Goal: Navigation & Orientation: Find specific page/section

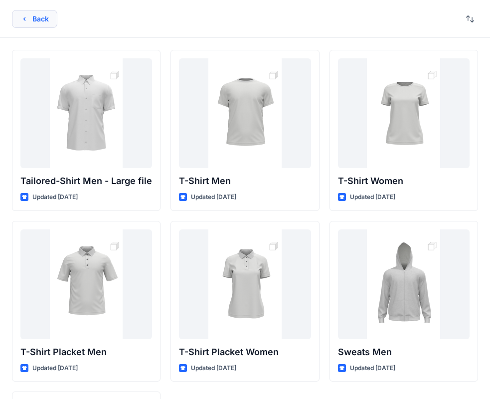
click at [48, 22] on button "Back" at bounding box center [34, 19] width 45 height 18
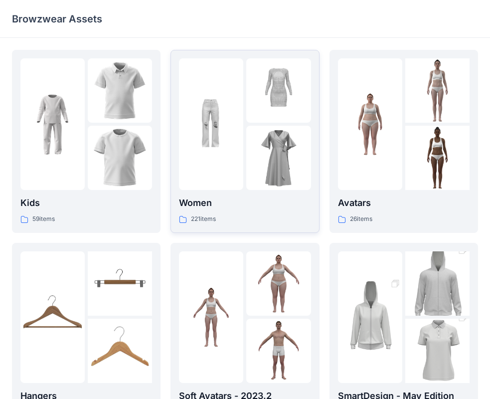
click at [230, 166] on div at bounding box center [211, 124] width 64 height 132
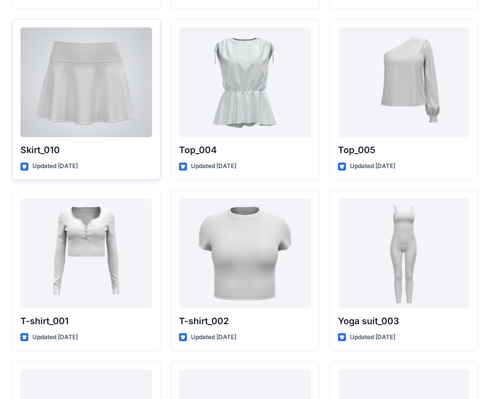
scroll to position [5106, 0]
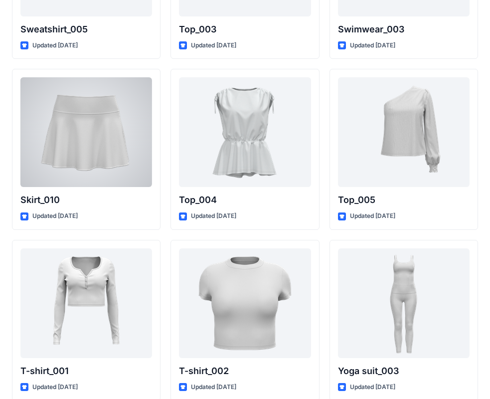
drag, startPoint x: 81, startPoint y: 135, endPoint x: 76, endPoint y: 132, distance: 5.6
click at [81, 135] on div at bounding box center [86, 132] width 132 height 110
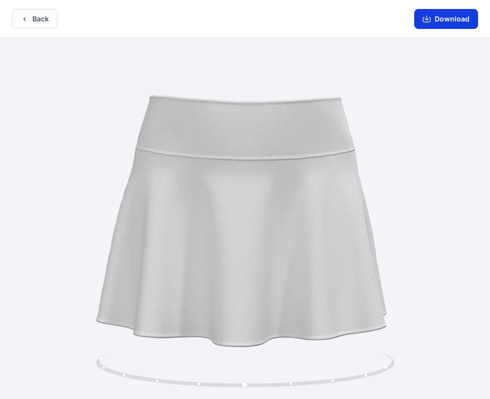
click at [448, 20] on button "Download" at bounding box center [446, 19] width 64 height 20
click at [14, 17] on button "Back" at bounding box center [34, 18] width 45 height 19
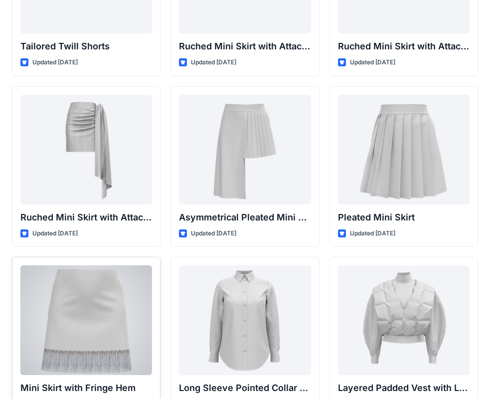
scroll to position [2547, 0]
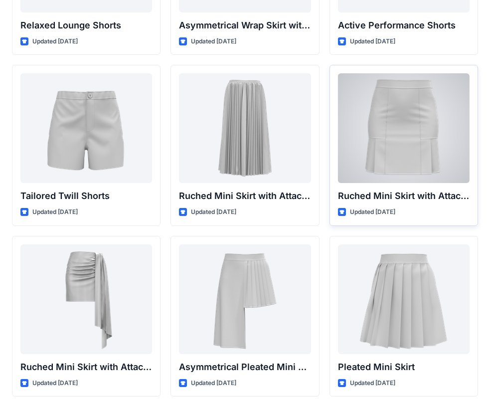
click at [365, 146] on div at bounding box center [404, 128] width 132 height 110
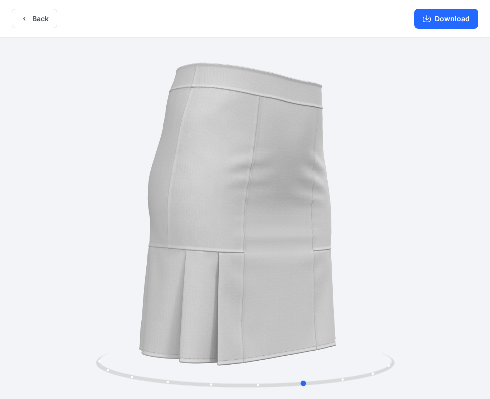
drag, startPoint x: 172, startPoint y: 257, endPoint x: 230, endPoint y: 268, distance: 59.9
click at [230, 268] on div at bounding box center [245, 219] width 490 height 363
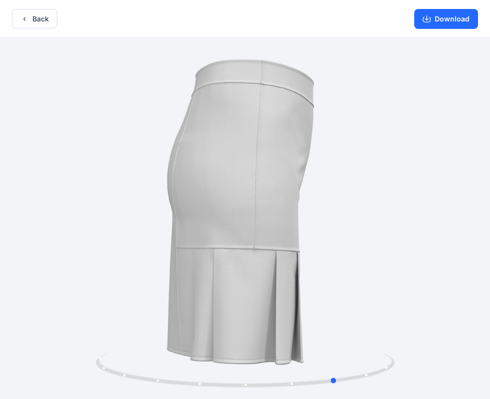
drag, startPoint x: 187, startPoint y: 256, endPoint x: 240, endPoint y: 262, distance: 53.7
click at [240, 262] on div at bounding box center [245, 219] width 490 height 363
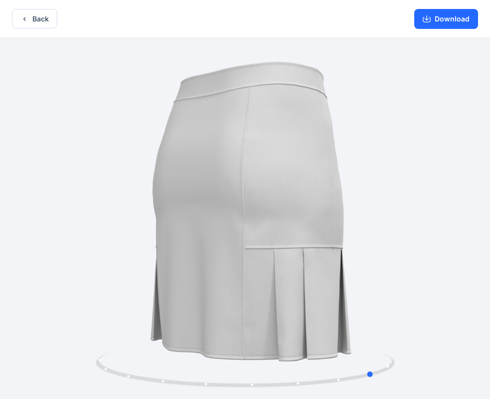
drag, startPoint x: 207, startPoint y: 249, endPoint x: 227, endPoint y: 249, distance: 19.9
click at [227, 249] on div at bounding box center [245, 219] width 490 height 363
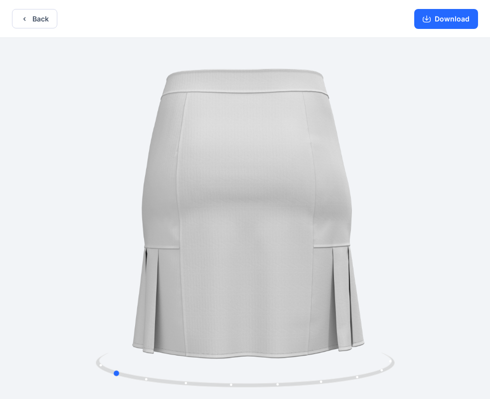
drag, startPoint x: 212, startPoint y: 245, endPoint x: 267, endPoint y: 247, distance: 54.4
click at [267, 247] on div at bounding box center [245, 219] width 490 height 363
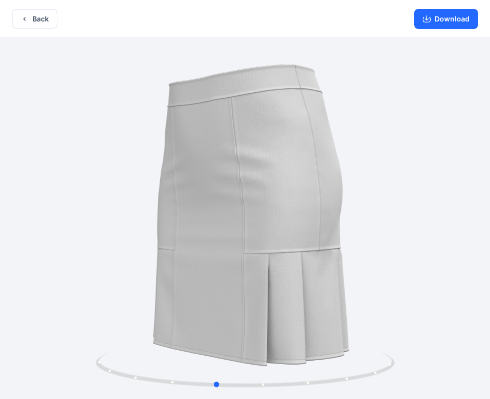
drag, startPoint x: 195, startPoint y: 233, endPoint x: 262, endPoint y: 237, distance: 66.9
click at [261, 238] on div at bounding box center [245, 219] width 490 height 363
